Goal: Transaction & Acquisition: Purchase product/service

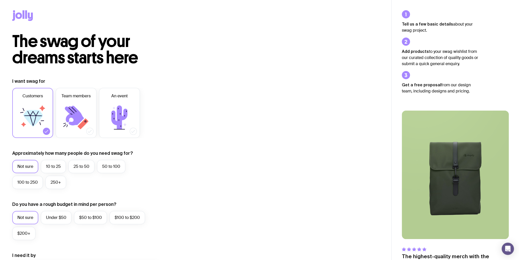
scroll to position [51, 0]
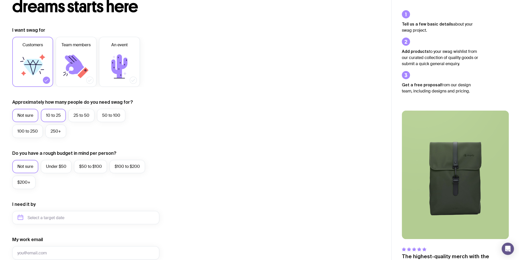
click at [57, 117] on label "10 to 25" at bounding box center [53, 115] width 25 height 13
click at [0, 0] on input "10 to 25" at bounding box center [0, 0] width 0 height 0
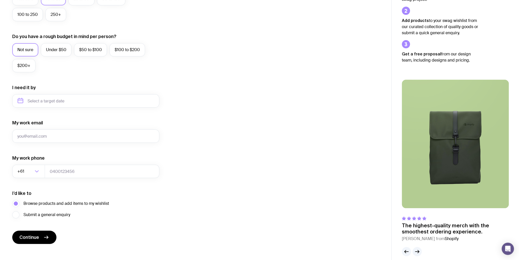
scroll to position [174, 0]
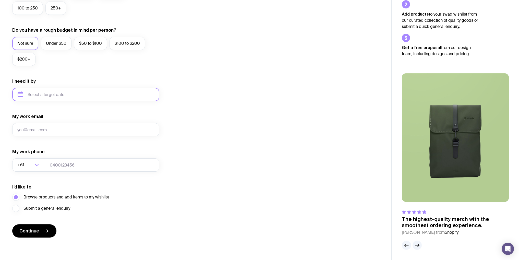
click at [80, 92] on input "text" at bounding box center [85, 94] width 147 height 13
click at [45, 156] on button "Nov" at bounding box center [44, 157] width 19 height 10
type input "[DATE]"
click at [37, 128] on input "My work email" at bounding box center [85, 129] width 147 height 13
type input "[DOMAIN_NAME][EMAIL_ADDRESS][DOMAIN_NAME]"
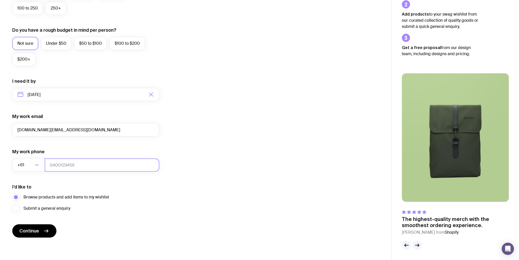
click at [63, 167] on input "tel" at bounding box center [102, 164] width 115 height 13
type input "0481302572"
click at [31, 233] on span "Continue" at bounding box center [29, 231] width 20 height 6
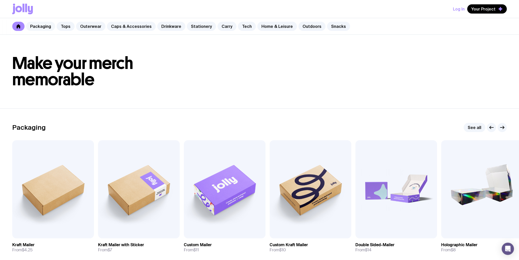
click at [38, 27] on link "Packaging" at bounding box center [40, 26] width 29 height 9
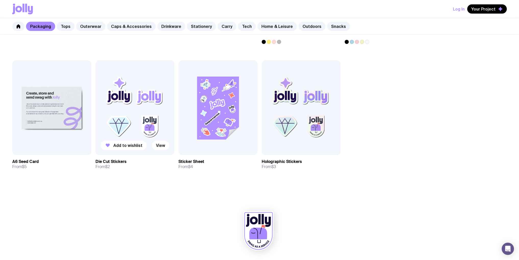
scroll to position [183, 0]
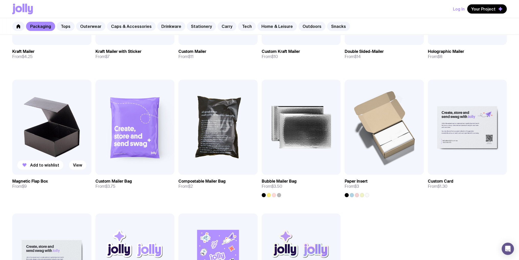
click at [61, 117] on img at bounding box center [51, 127] width 79 height 95
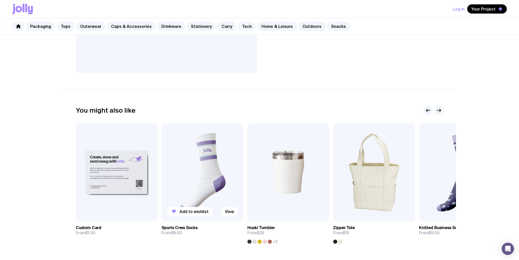
scroll to position [252, 0]
